Goal: Navigation & Orientation: Understand site structure

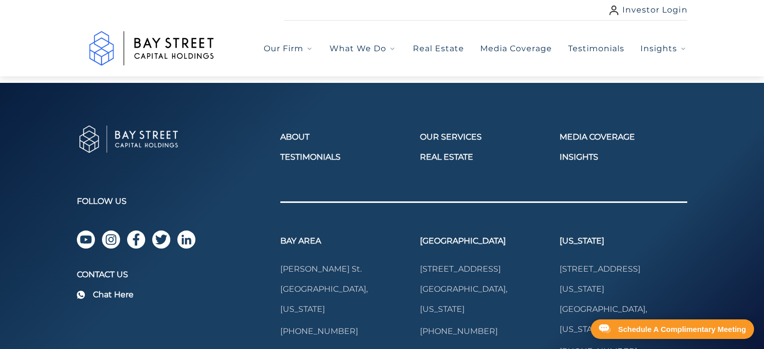
scroll to position [1456, 0]
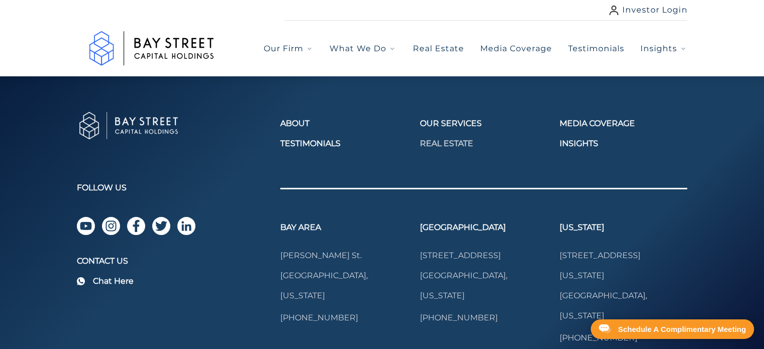
click at [448, 150] on link "Real Estate" at bounding box center [484, 144] width 128 height 12
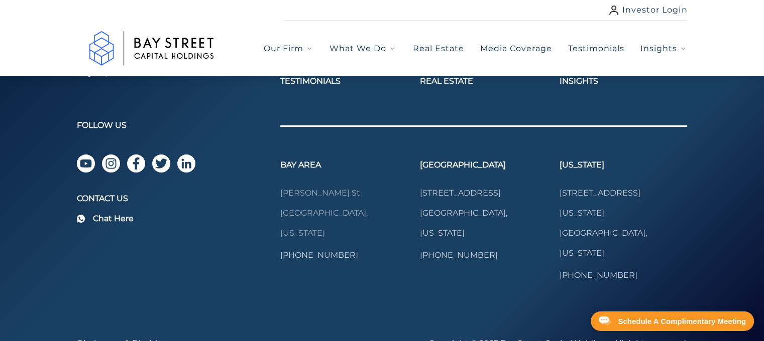
scroll to position [3093, 0]
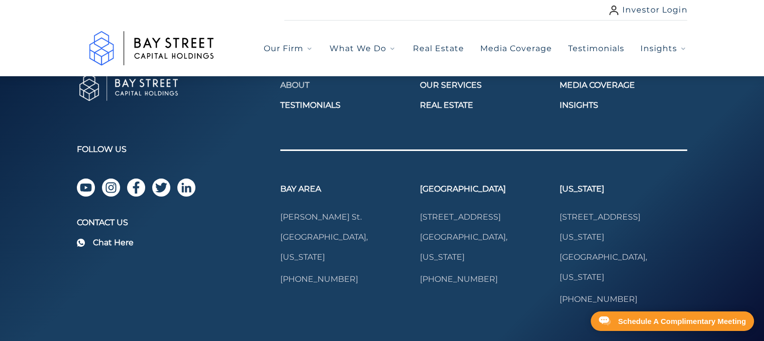
click at [300, 91] on link "About" at bounding box center [344, 85] width 128 height 12
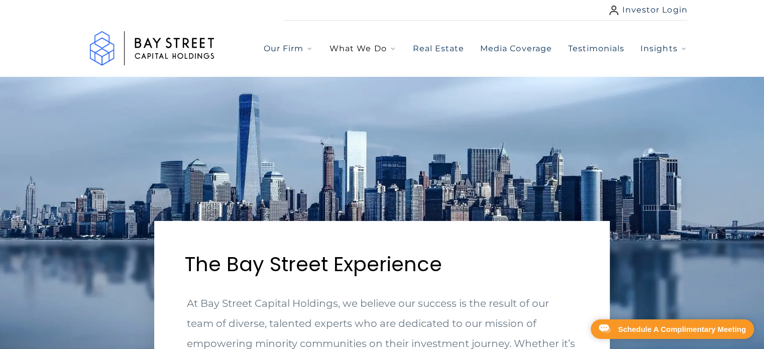
click at [372, 45] on span "What We Do" at bounding box center [357, 49] width 57 height 12
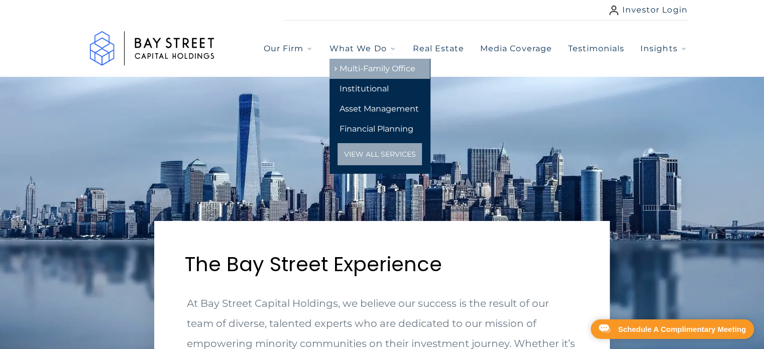
click at [386, 71] on link "Multi-Family Office" at bounding box center [379, 69] width 100 height 20
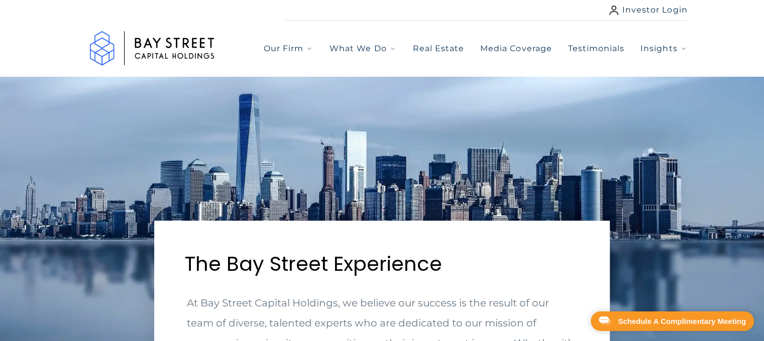
select select "***"
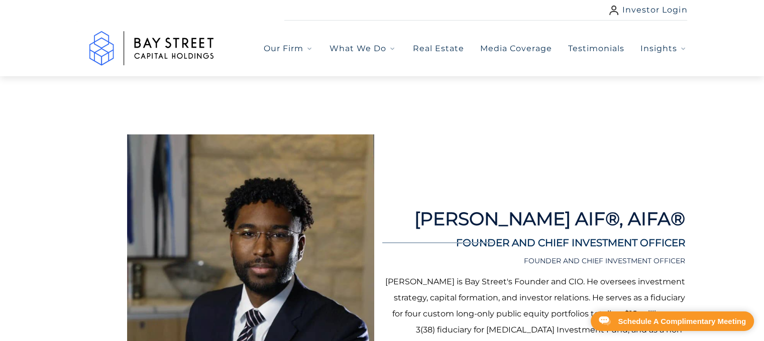
scroll to position [2260, 0]
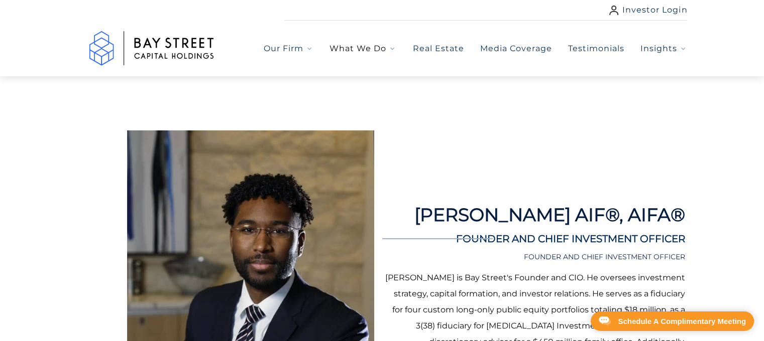
click at [372, 44] on span "What We Do" at bounding box center [357, 49] width 57 height 12
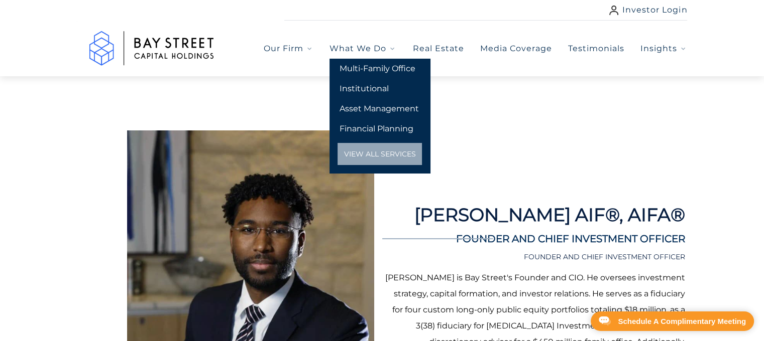
click at [384, 154] on link "View All Services" at bounding box center [379, 154] width 84 height 22
select select "***"
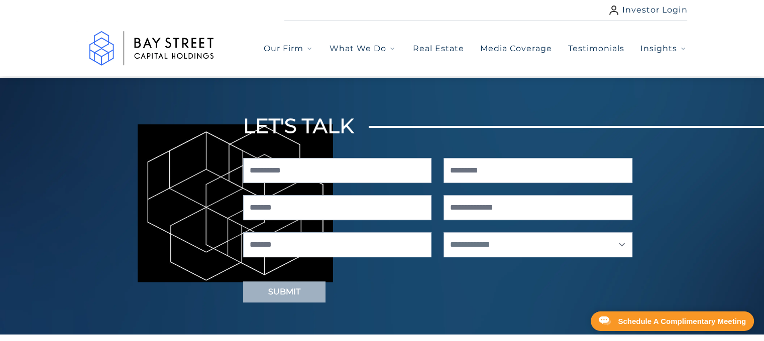
scroll to position [1055, 0]
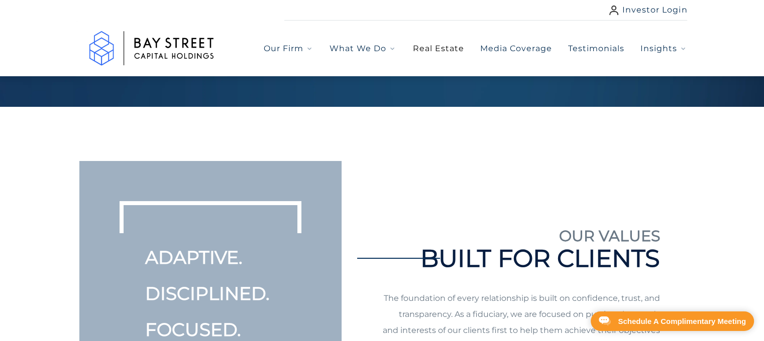
click at [440, 53] on link "Real Estate" at bounding box center [437, 49] width 51 height 12
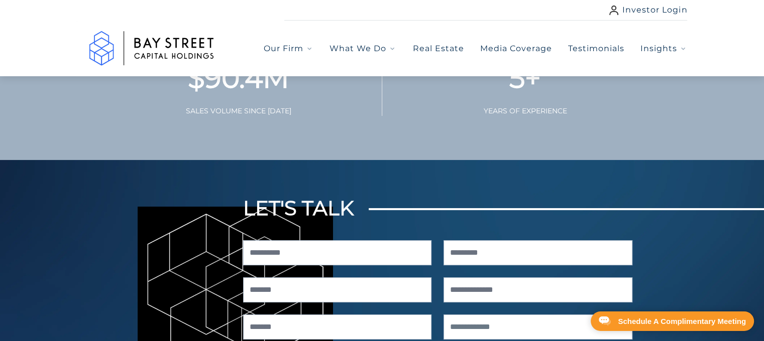
scroll to position [603, 0]
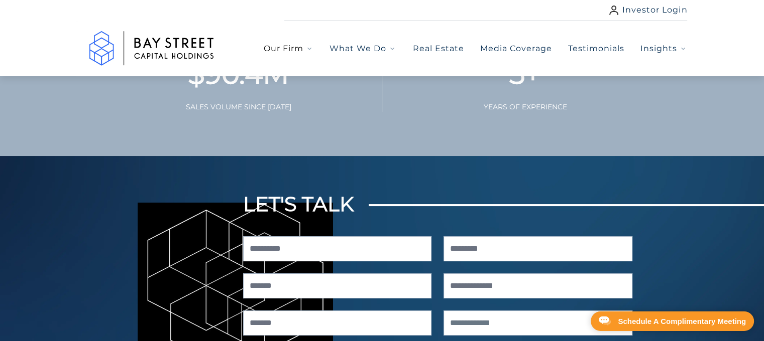
click at [295, 50] on span "Our Firm" at bounding box center [284, 49] width 40 height 12
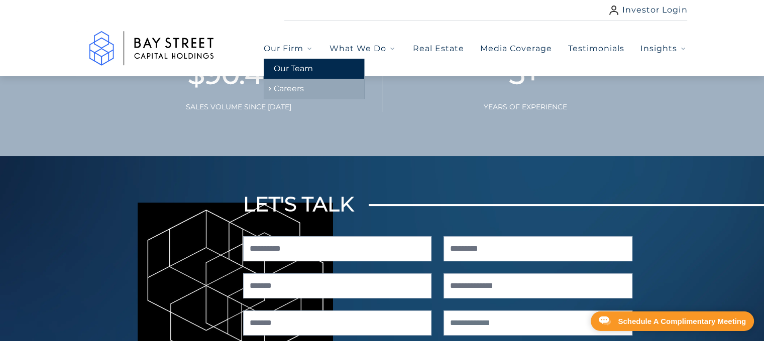
click at [297, 88] on link "Careers" at bounding box center [314, 89] width 100 height 20
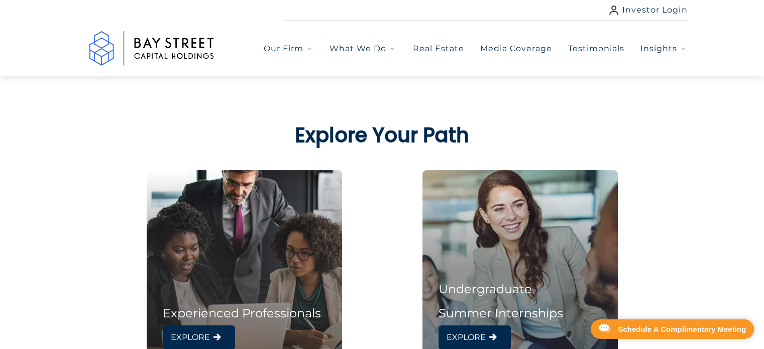
scroll to position [502, 0]
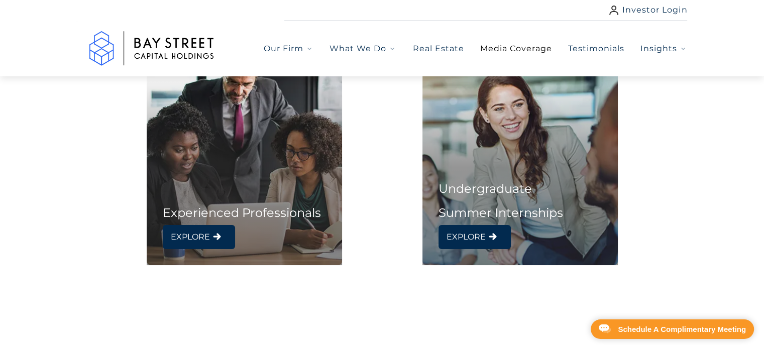
click at [520, 46] on link "Media Coverage" at bounding box center [516, 49] width 72 height 12
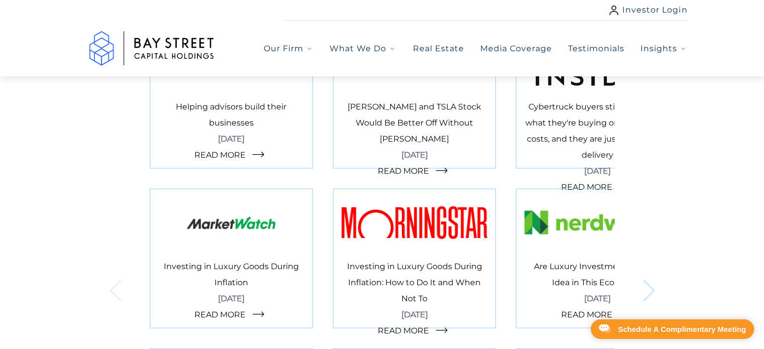
scroll to position [1958, 0]
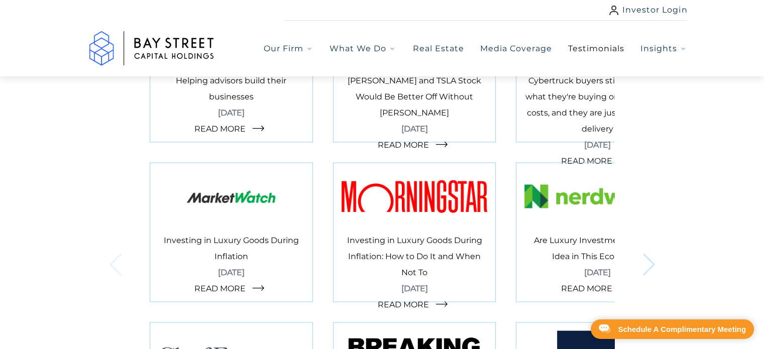
click at [584, 47] on link "Testimonials" at bounding box center [596, 49] width 56 height 12
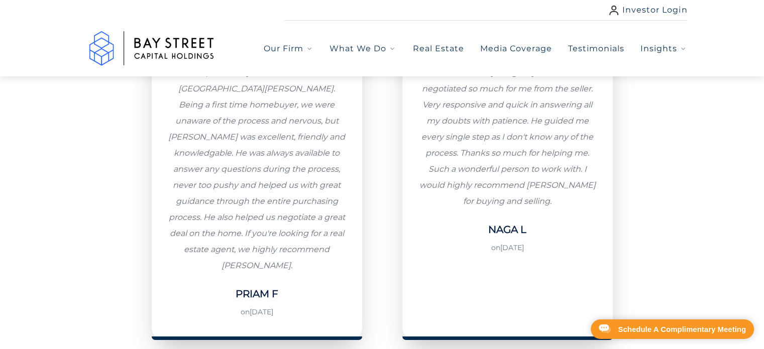
scroll to position [2009, 0]
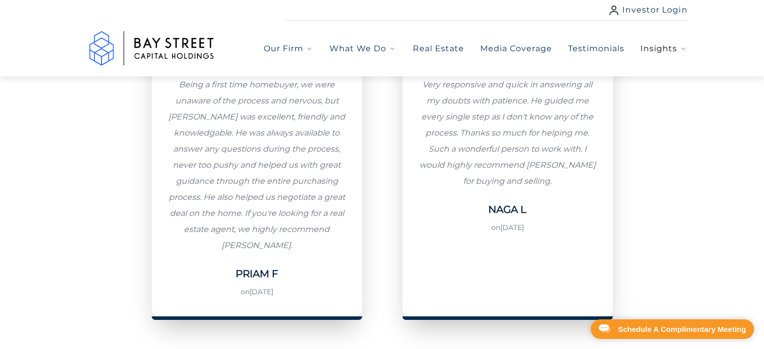
click at [664, 52] on span "Insights" at bounding box center [658, 49] width 37 height 12
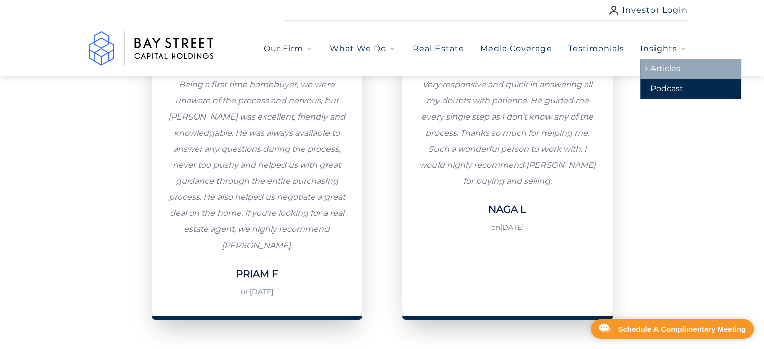
click at [665, 69] on link "Articles" at bounding box center [690, 69] width 100 height 20
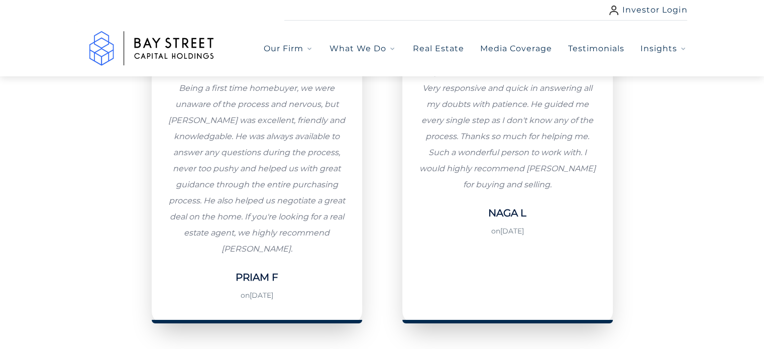
scroll to position [2009, 0]
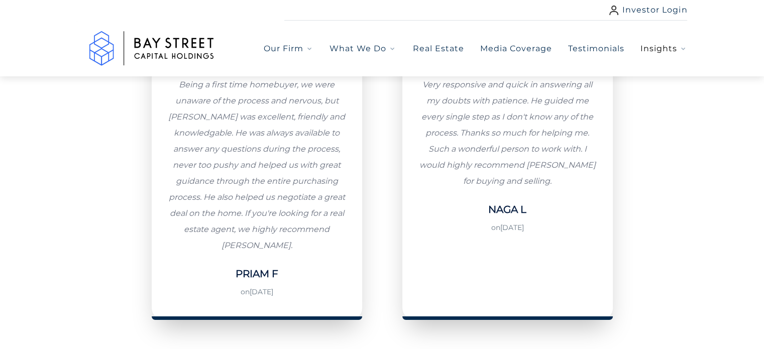
click at [661, 51] on span "Insights" at bounding box center [658, 49] width 37 height 12
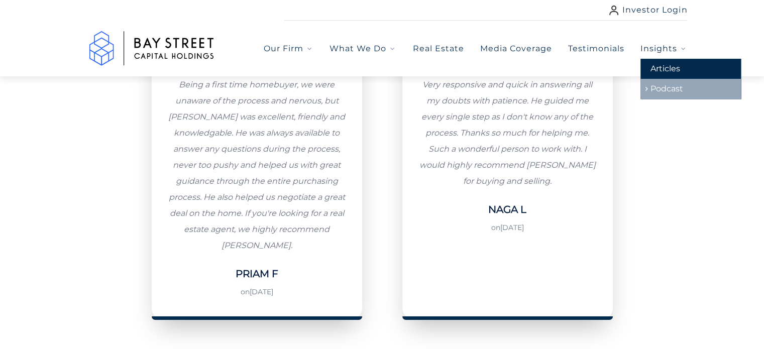
click at [669, 84] on link "Podcast" at bounding box center [690, 89] width 100 height 20
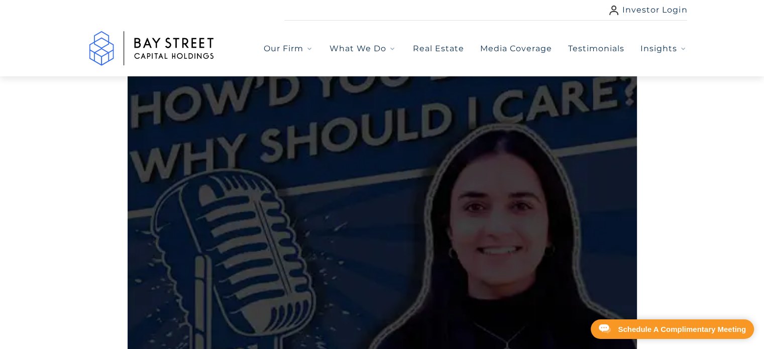
scroll to position [301, 0]
